Goal: Information Seeking & Learning: Learn about a topic

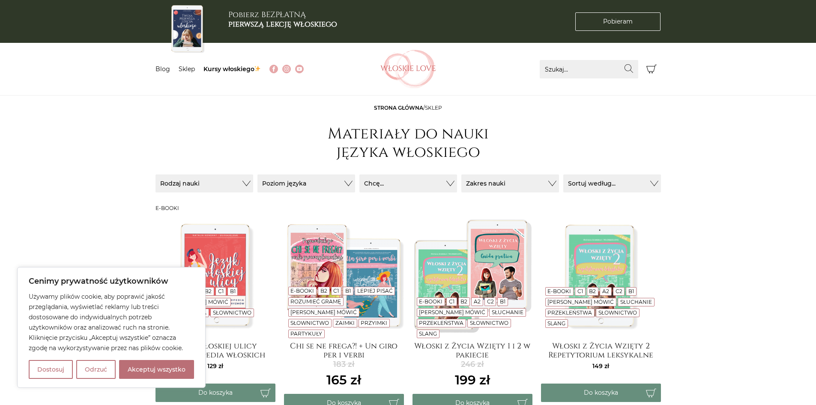
drag, startPoint x: 149, startPoint y: 367, endPoint x: 117, endPoint y: 361, distance: 31.8
click at [149, 367] on button "Akceptuj wszystko" at bounding box center [156, 369] width 75 height 19
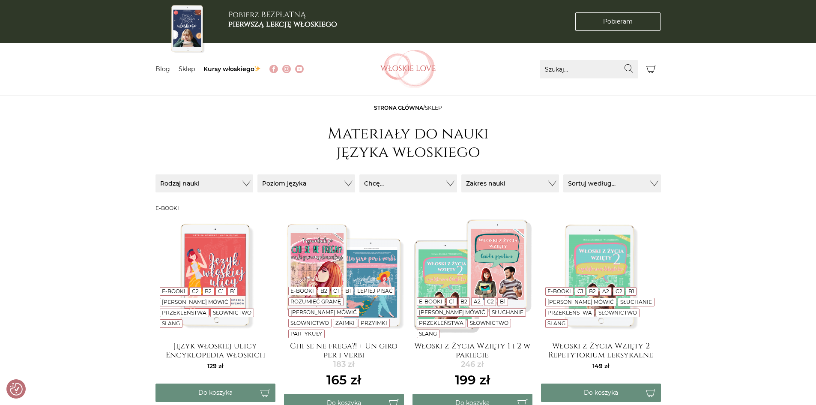
checkbox input "true"
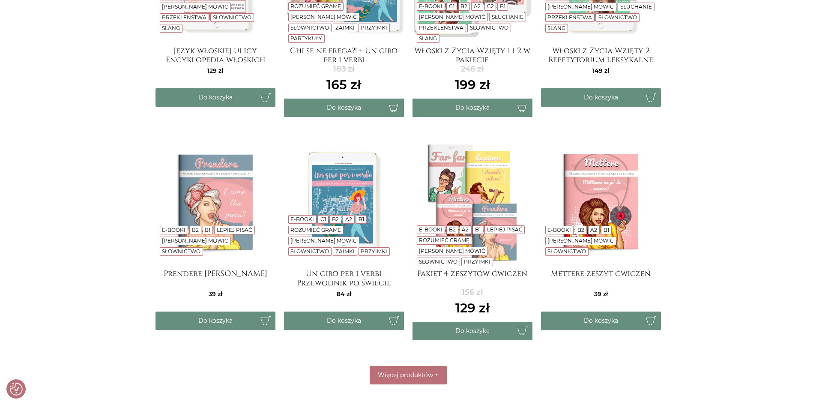
scroll to position [300, 0]
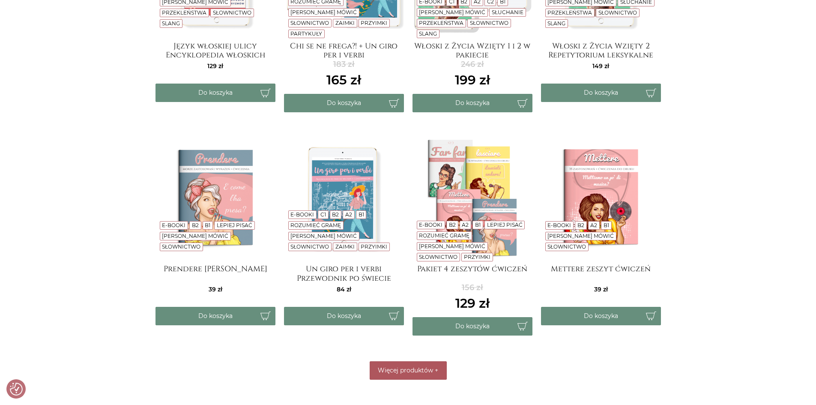
drag, startPoint x: 413, startPoint y: 375, endPoint x: 477, endPoint y: 345, distance: 70.1
click at [413, 375] on button "Więcej produktów +" at bounding box center [408, 370] width 77 height 18
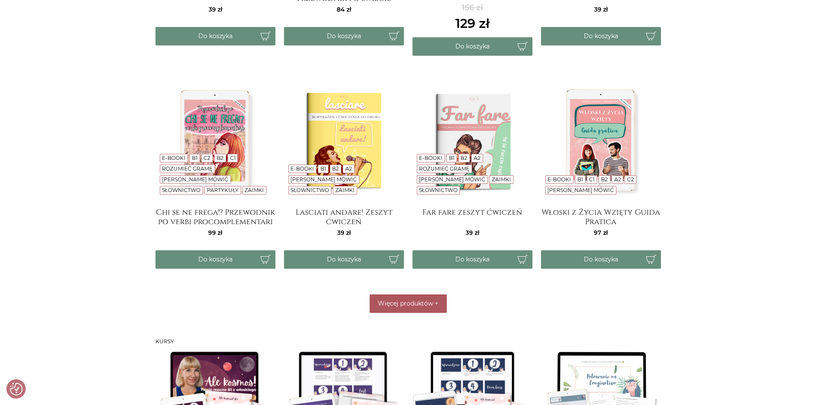
scroll to position [599, 0]
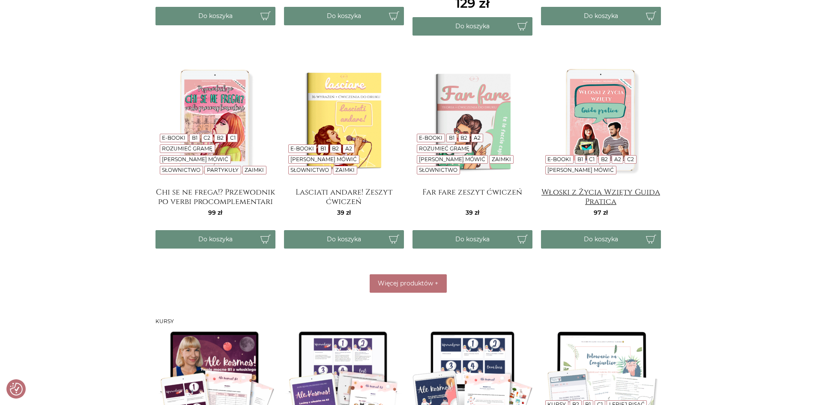
click at [608, 200] on h4 "Włoski z Życia Wzięty Guida Pratica" at bounding box center [601, 196] width 120 height 17
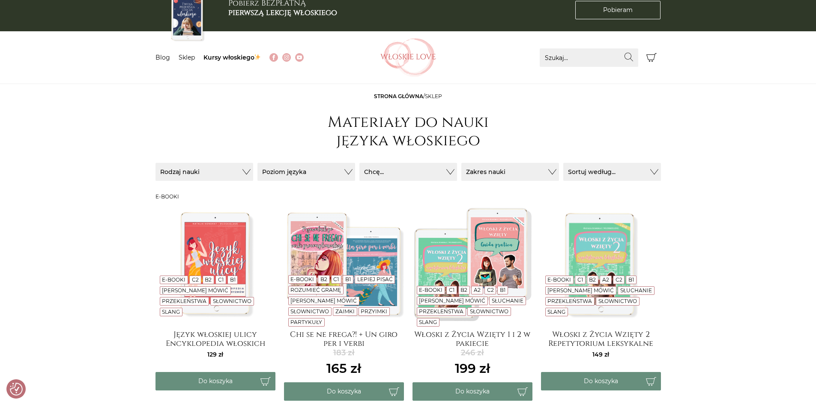
scroll to position [0, 0]
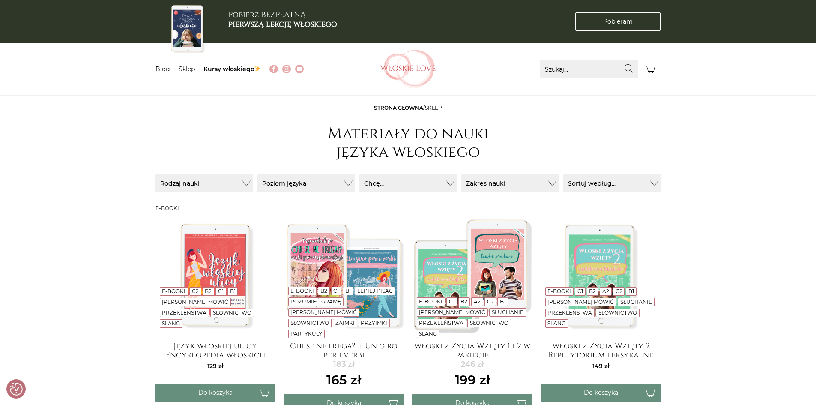
click at [209, 273] on img at bounding box center [215, 275] width 120 height 120
click at [612, 255] on img at bounding box center [601, 275] width 120 height 120
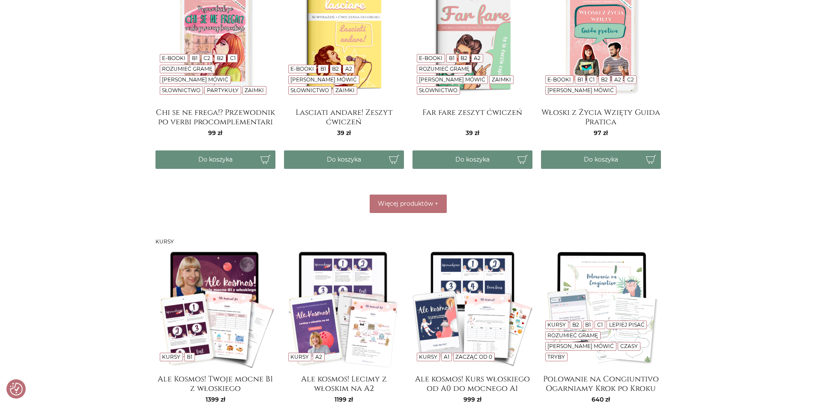
scroll to position [685, 0]
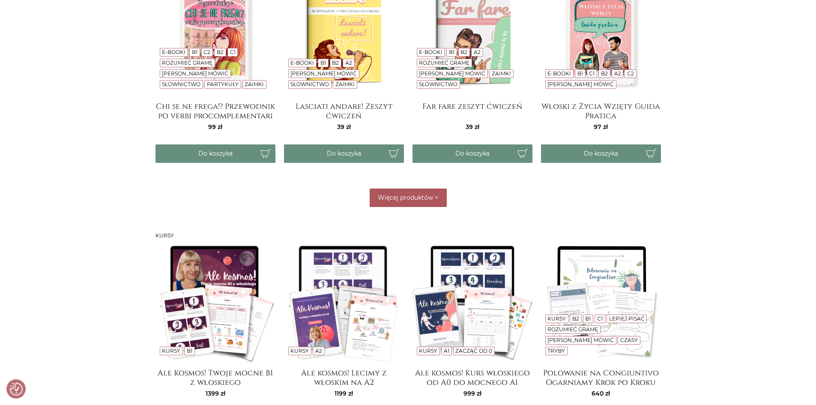
click at [408, 204] on button "Więcej produktów +" at bounding box center [408, 197] width 77 height 18
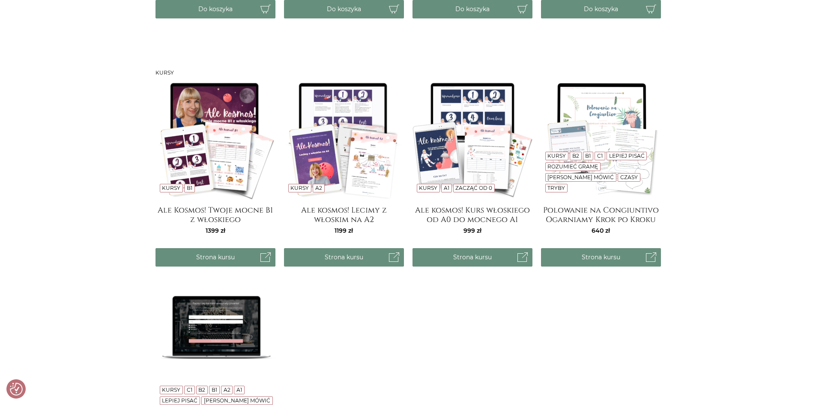
scroll to position [856, 0]
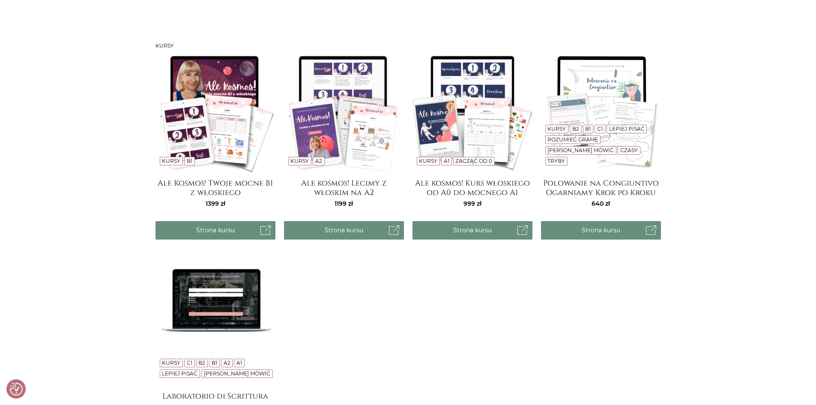
click at [492, 101] on img at bounding box center [472, 112] width 120 height 120
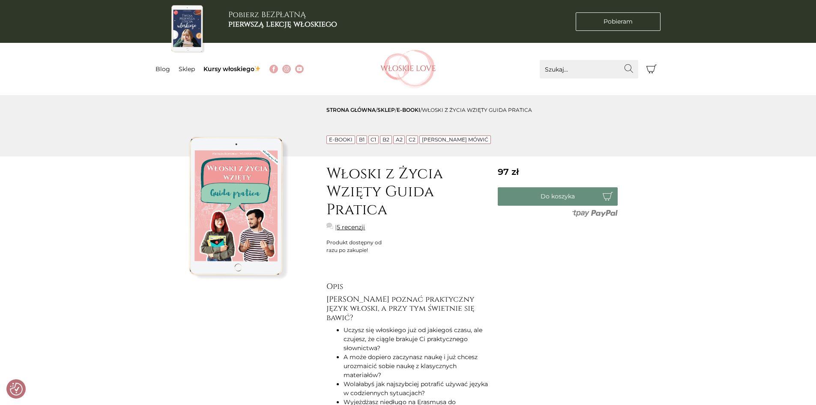
click at [390, 110] on link "sklep" at bounding box center [386, 110] width 18 height 6
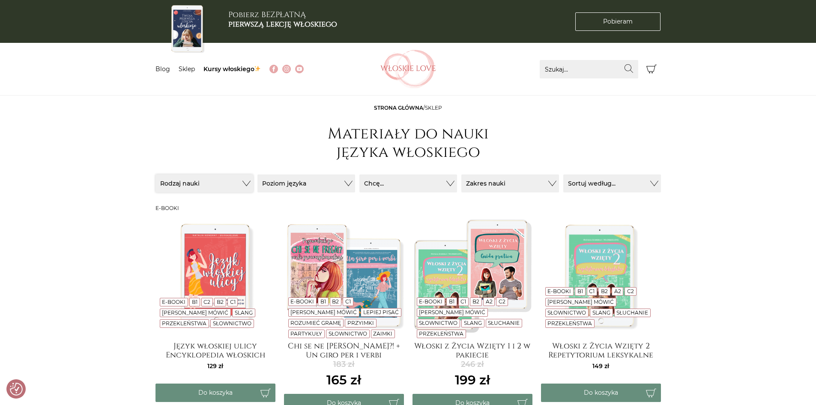
click at [244, 185] on button "Rodzaj nauki" at bounding box center [204, 183] width 98 height 18
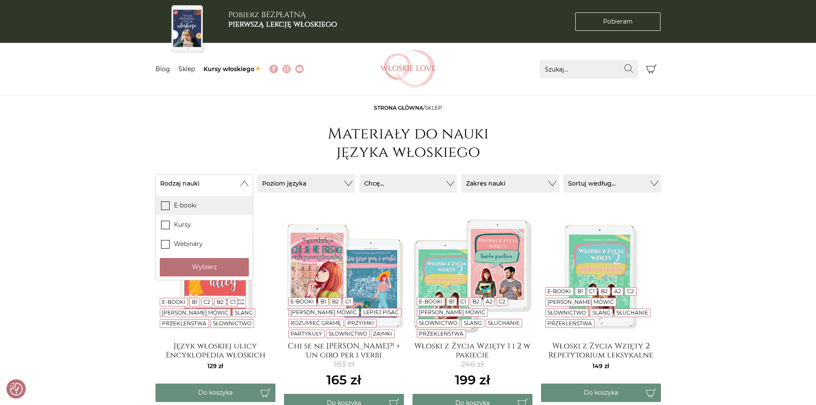
click at [164, 206] on icon at bounding box center [164, 204] width 7 height 7
click at [0, 0] on input "E-booki" at bounding box center [0, 0] width 0 height 0
click at [253, 181] on button "Poziom języka" at bounding box center [204, 183] width 98 height 18
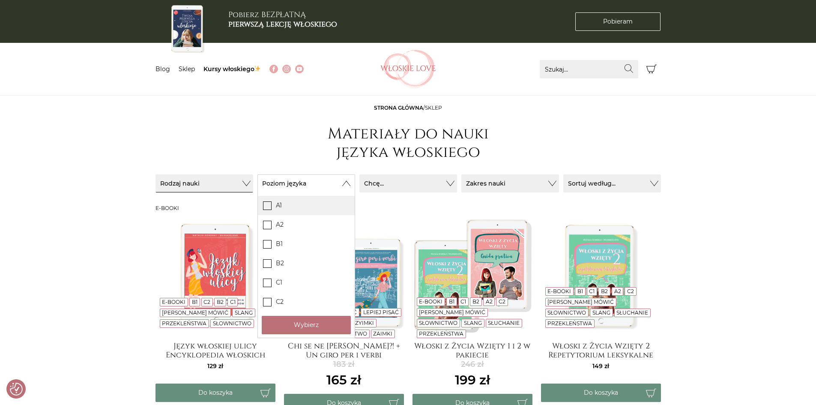
click at [268, 207] on icon at bounding box center [266, 204] width 7 height 7
click at [0, 0] on input "A1" at bounding box center [0, 0] width 0 height 0
click at [253, 184] on button "Chcę..." at bounding box center [204, 183] width 98 height 18
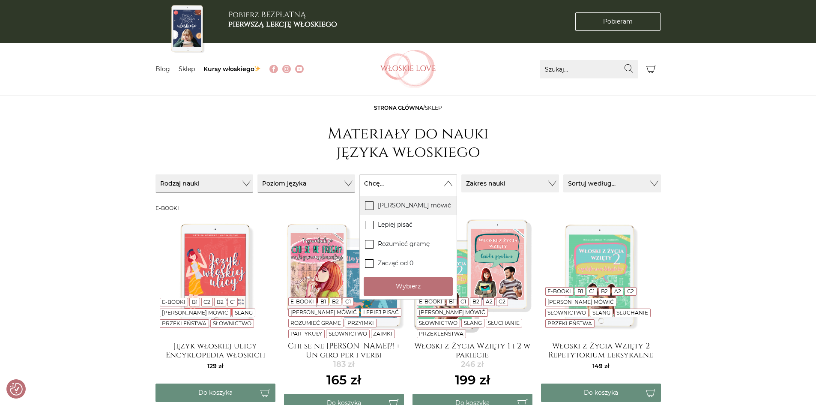
click at [370, 205] on icon at bounding box center [368, 204] width 7 height 7
click at [0, 0] on input "[PERSON_NAME] mówić" at bounding box center [0, 0] width 0 height 0
click at [253, 182] on button "Zakres nauki" at bounding box center [204, 183] width 98 height 18
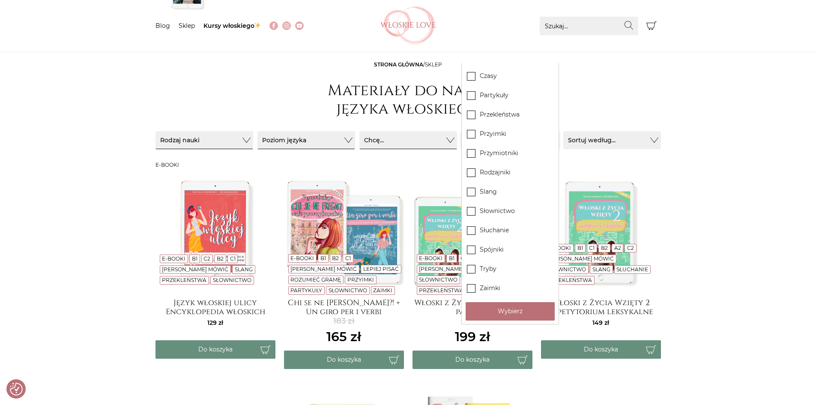
scroll to position [43, 0]
click at [473, 211] on icon at bounding box center [470, 210] width 7 height 7
click at [0, 0] on input "Słownictwo" at bounding box center [0, 0] width 0 height 0
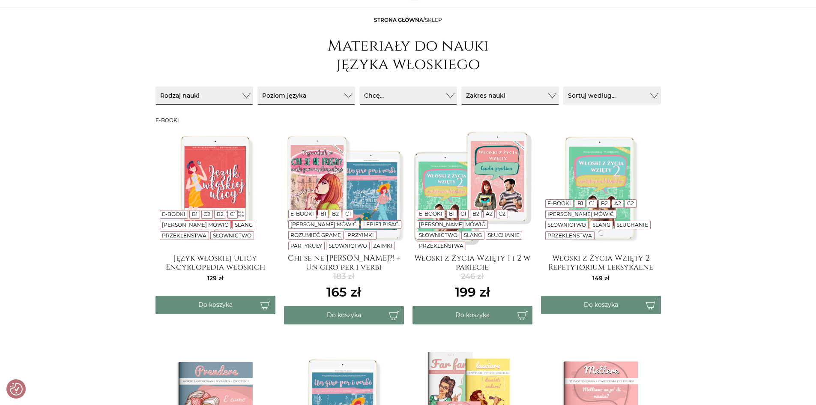
scroll to position [86, 0]
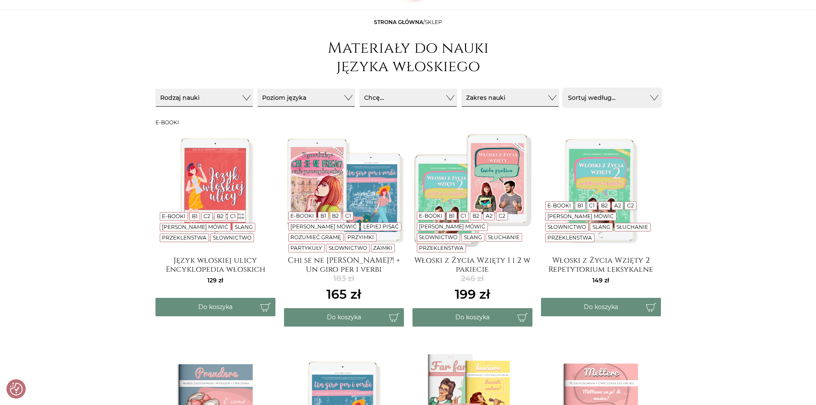
click at [653, 98] on button "Sortuj według..." at bounding box center [612, 98] width 98 height 18
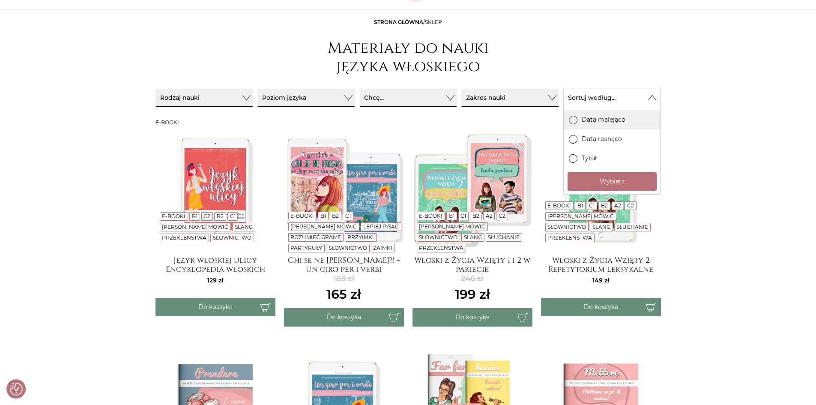
click at [575, 121] on icon at bounding box center [572, 119] width 5 height 5
click at [0, 0] on input "Data malejąco" at bounding box center [0, 0] width 0 height 0
drag, startPoint x: 634, startPoint y: 182, endPoint x: 679, endPoint y: 164, distance: 48.9
click at [634, 182] on button "Wybierz" at bounding box center [611, 181] width 89 height 18
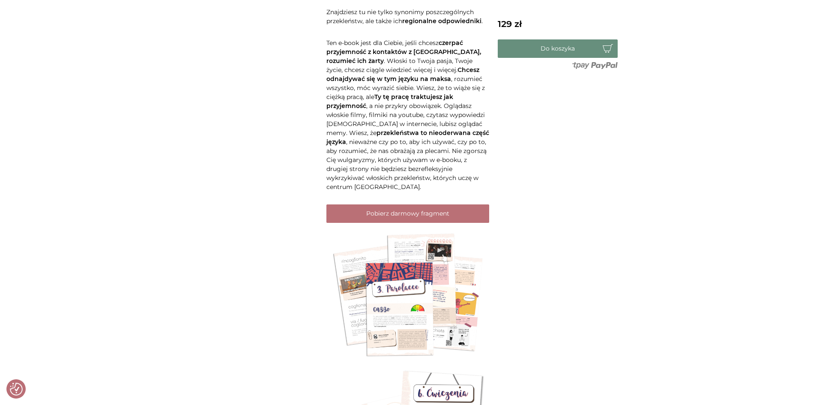
scroll to position [642, 0]
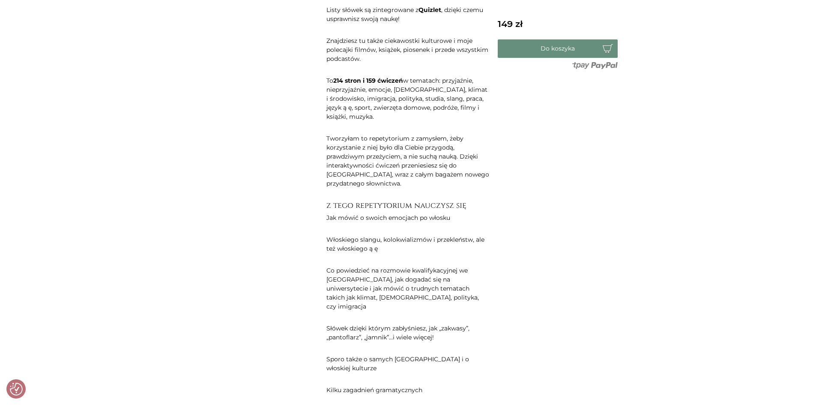
scroll to position [514, 0]
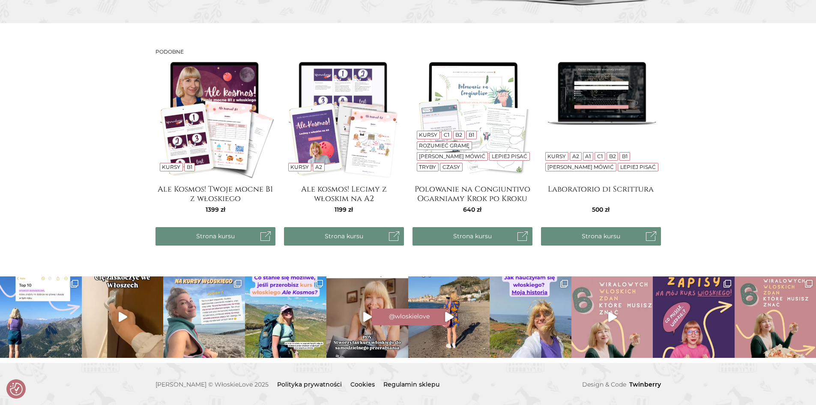
scroll to position [995, 0]
